Goal: Find specific page/section: Find specific page/section

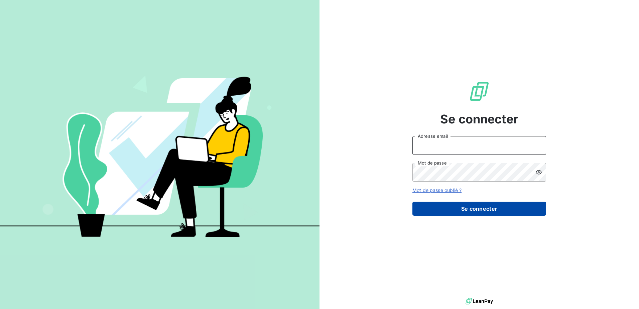
type input "[PERSON_NAME][EMAIL_ADDRESS][DOMAIN_NAME]"
click at [460, 212] on button "Se connecter" at bounding box center [479, 208] width 134 height 14
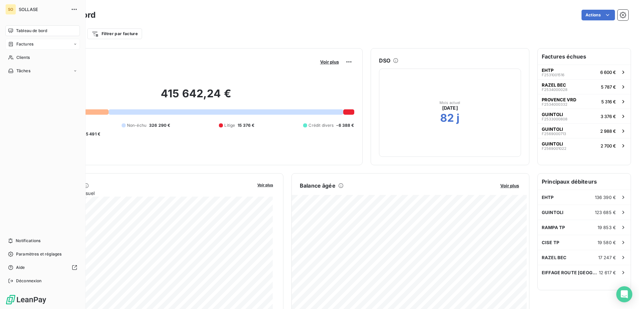
click at [29, 45] on span "Factures" at bounding box center [24, 44] width 17 height 6
click at [29, 58] on span "Factures" at bounding box center [24, 57] width 17 height 6
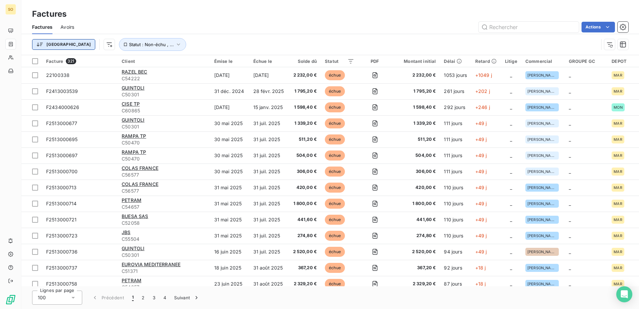
click at [41, 43] on html "SO Factures Factures Avoirs Actions Trier Statut : Non-échu , ... Facture 321 C…" at bounding box center [319, 154] width 639 height 309
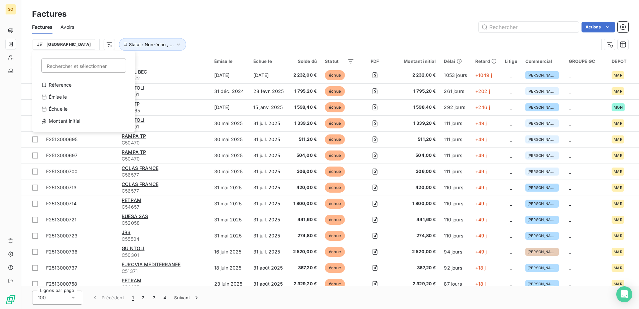
click at [105, 46] on html "SO Factures Factures Avoirs Actions Trier Rechercher et sélectionner Réference …" at bounding box center [319, 154] width 639 height 309
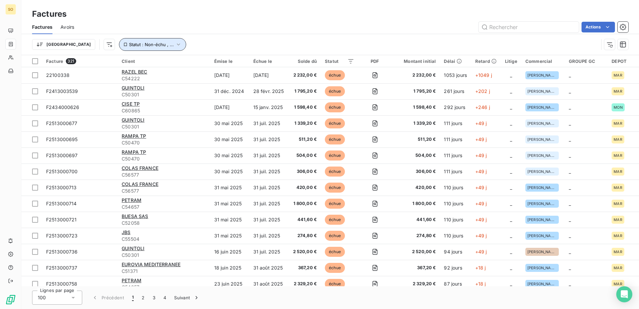
click at [129, 46] on span "Statut : Non-échu , ..." at bounding box center [151, 44] width 45 height 5
click at [125, 47] on button "Statut : Non-échu , ..." at bounding box center [152, 44] width 67 height 13
click at [75, 42] on html "SO Factures Factures Avoirs Actions Trier Statut : Non-échu , ... Facture 321 C…" at bounding box center [319, 154] width 639 height 309
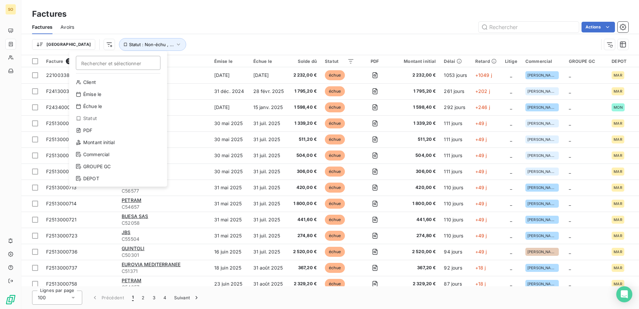
click at [296, 50] on html "SO Factures Factures Avoirs Actions Trier Rechercher et sélectionner Client Émi…" at bounding box center [319, 154] width 639 height 309
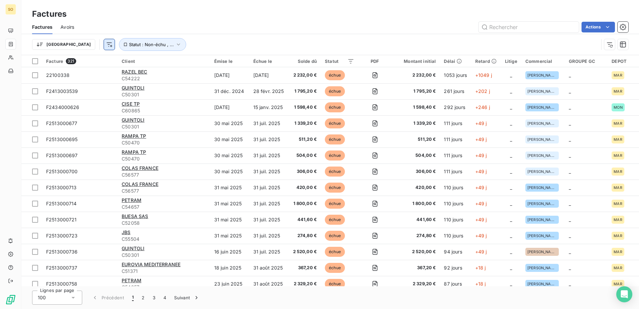
click at [78, 46] on html "SO Factures Factures Avoirs Actions Trier Statut : Non-échu , ... Facture 321 C…" at bounding box center [319, 154] width 639 height 309
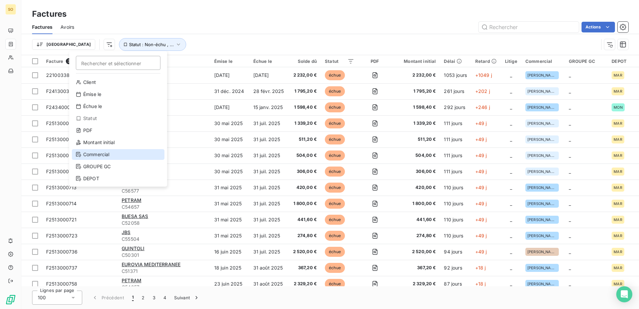
click at [105, 156] on div "Commercial" at bounding box center [118, 154] width 93 height 11
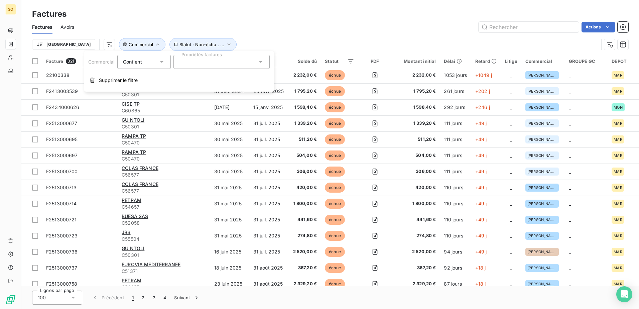
click at [219, 62] on div at bounding box center [221, 62] width 96 height 14
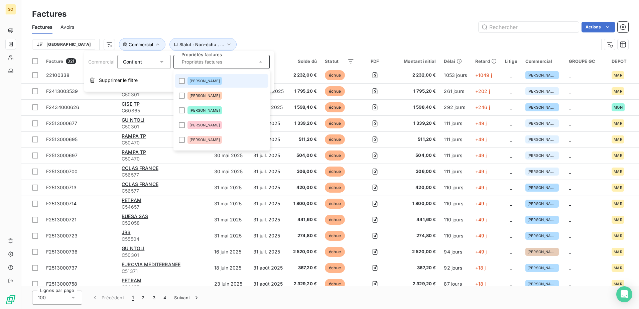
scroll to position [67, 0]
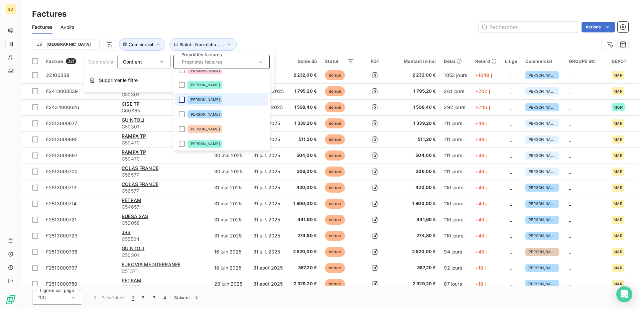
click at [179, 99] on div at bounding box center [182, 100] width 6 height 6
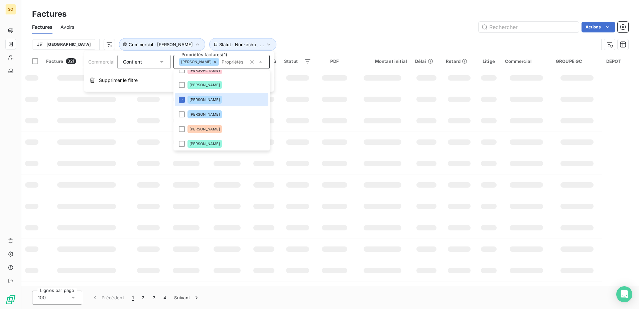
click at [254, 42] on div "Trier Statut : Non-échu , ... Commercial : [PERSON_NAME]" at bounding box center [315, 44] width 566 height 13
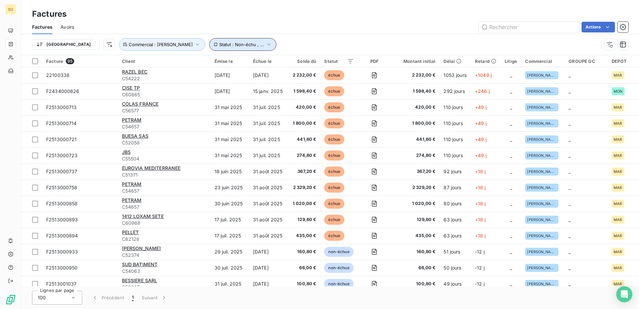
click at [219, 44] on span "Statut : Non-échu , ..." at bounding box center [241, 44] width 45 height 5
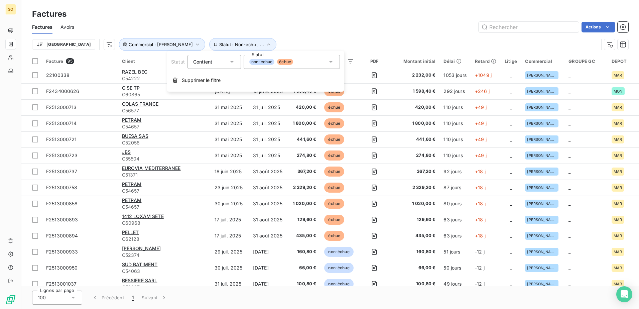
click at [303, 61] on div "non-échue échue" at bounding box center [292, 62] width 96 height 14
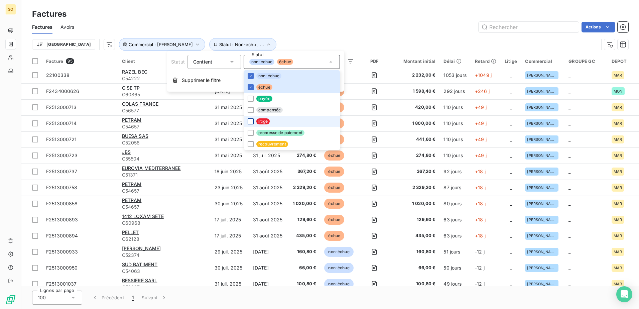
click at [249, 124] on div at bounding box center [251, 121] width 6 height 6
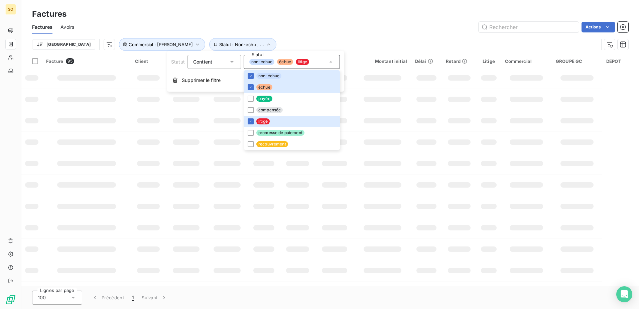
click at [314, 39] on div "Trier Statut : Non-échu , ... Commercial : [PERSON_NAME]" at bounding box center [315, 44] width 566 height 13
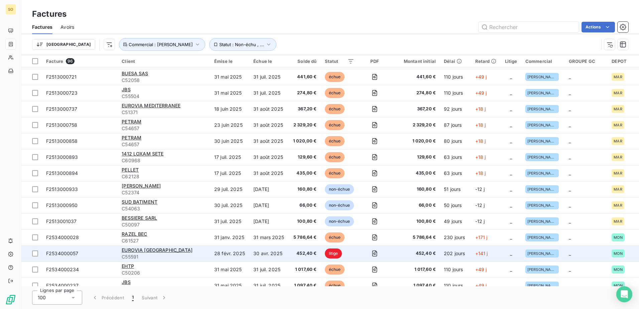
scroll to position [0, 0]
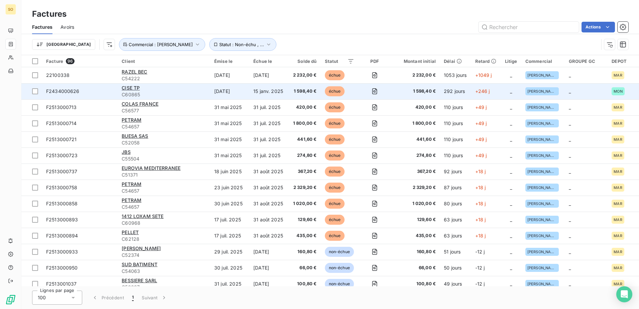
click at [171, 90] on div "CISE TP" at bounding box center [164, 88] width 85 height 7
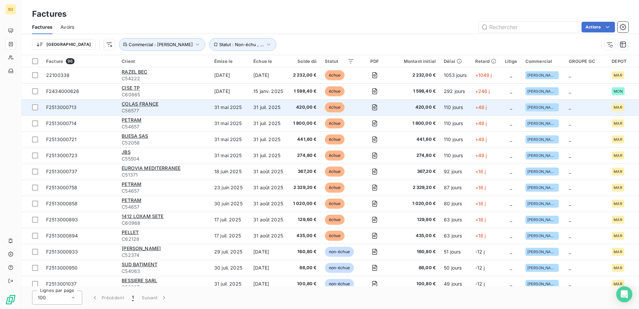
click at [173, 105] on div "COLAS FRANCE" at bounding box center [164, 104] width 85 height 7
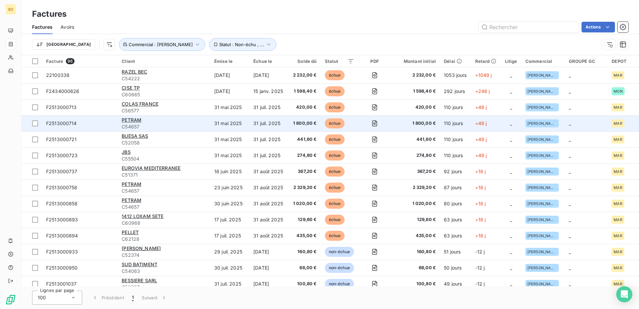
click at [172, 124] on span "C54657" at bounding box center [164, 126] width 85 height 7
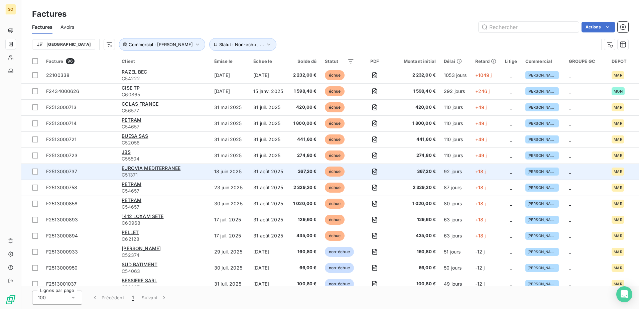
click at [187, 173] on span "C51371" at bounding box center [164, 174] width 85 height 7
